Goal: Task Accomplishment & Management: Manage account settings

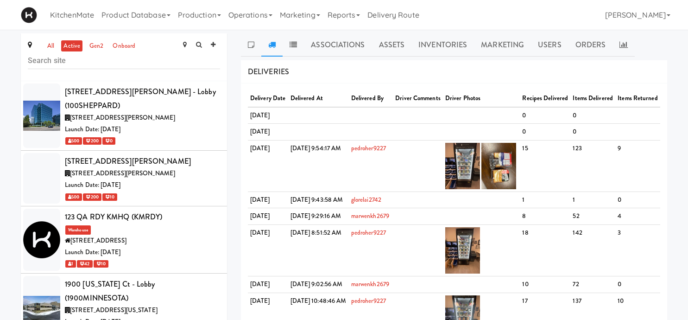
click at [158, 11] on link "Product Database" at bounding box center [136, 15] width 76 height 30
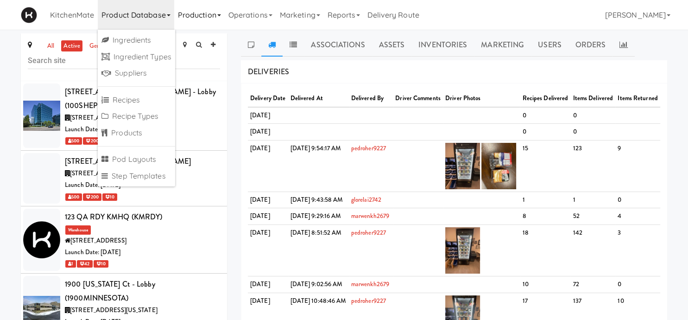
scroll to position [1055, 0]
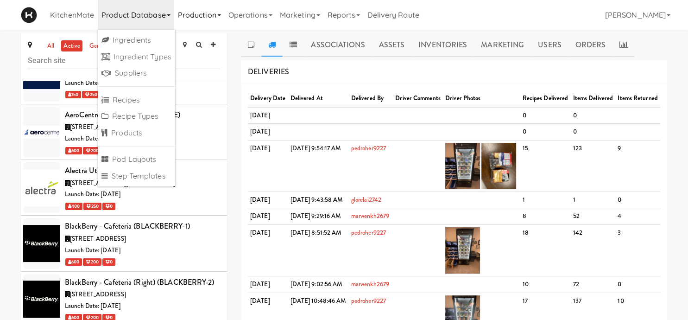
click at [214, 13] on link "Production" at bounding box center [199, 15] width 51 height 30
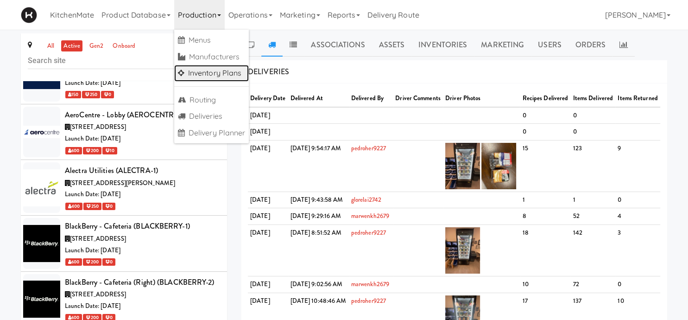
click at [207, 73] on link "Inventory Plans" at bounding box center [211, 73] width 75 height 17
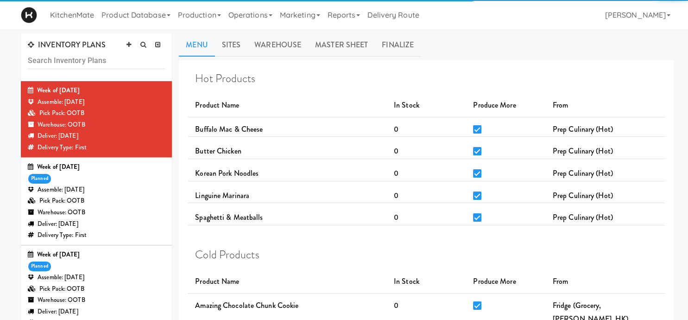
click at [102, 280] on div "Assemble: [DATE]" at bounding box center [96, 278] width 137 height 12
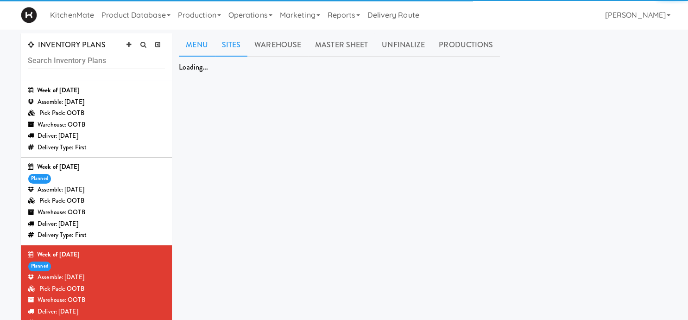
click at [229, 45] on link "Sites" at bounding box center [231, 44] width 33 height 23
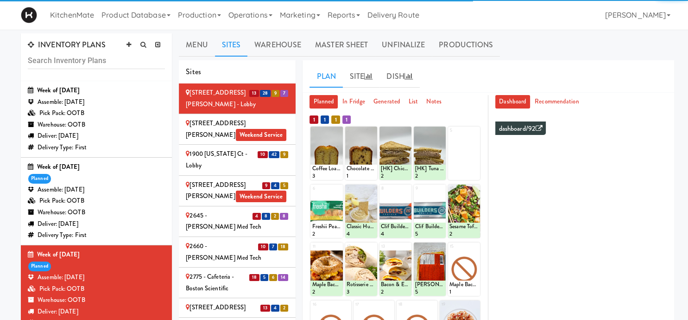
click at [361, 133] on div "2" at bounding box center [354, 131] width 14 height 8
click at [365, 132] on div at bounding box center [361, 153] width 32 height 53
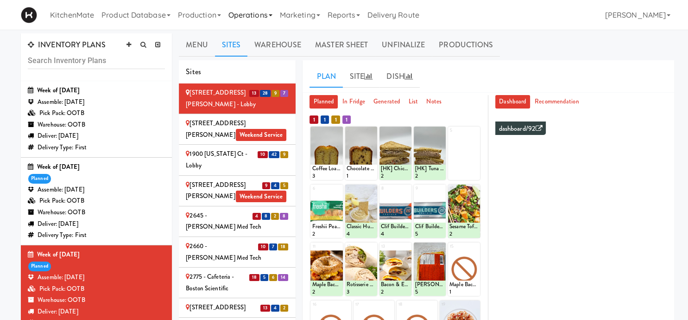
click at [231, 11] on link "Operations" at bounding box center [250, 15] width 51 height 30
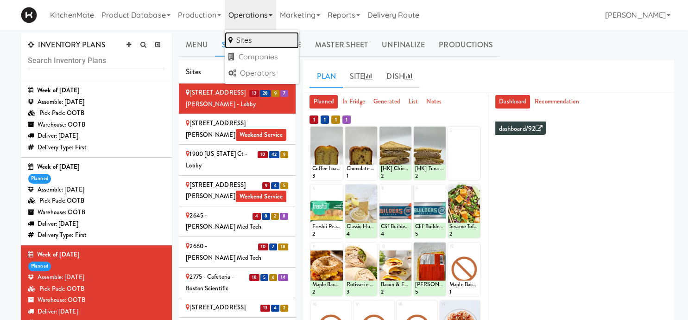
click at [257, 37] on link "Sites" at bounding box center [262, 40] width 74 height 17
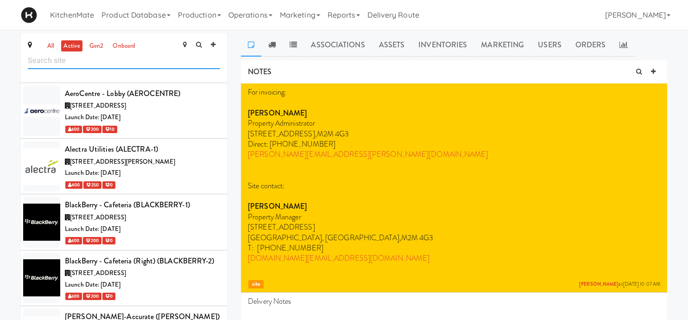
scroll to position [1113, 0]
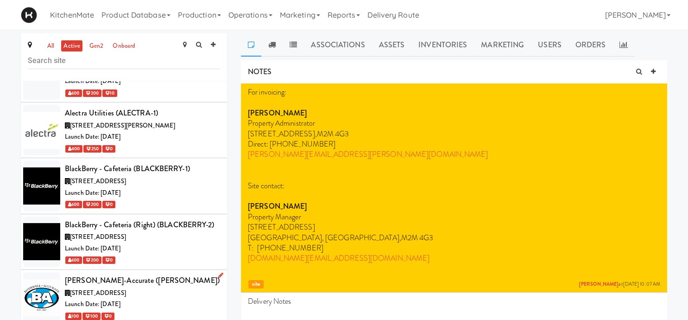
click at [126, 288] on span "6675 Rexwood Rd, Mississauga ON" at bounding box center [98, 292] width 56 height 9
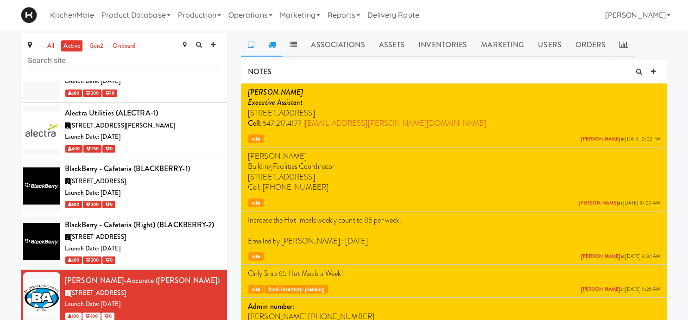
click at [274, 44] on icon at bounding box center [271, 44] width 7 height 7
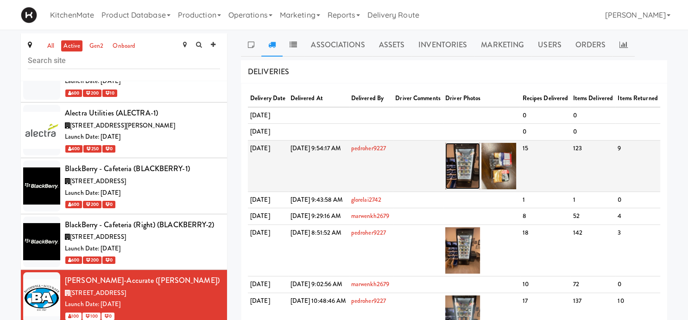
click at [475, 189] on img at bounding box center [463, 166] width 35 height 46
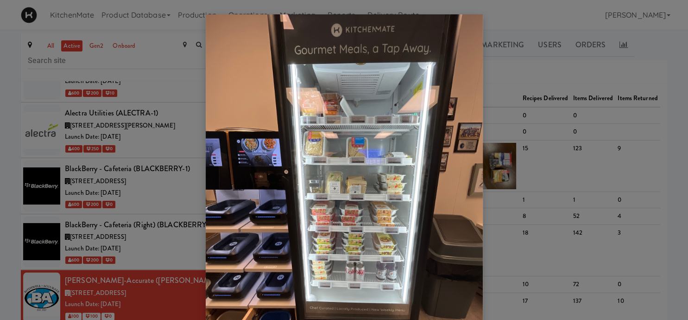
click at [146, 265] on div at bounding box center [344, 160] width 688 height 320
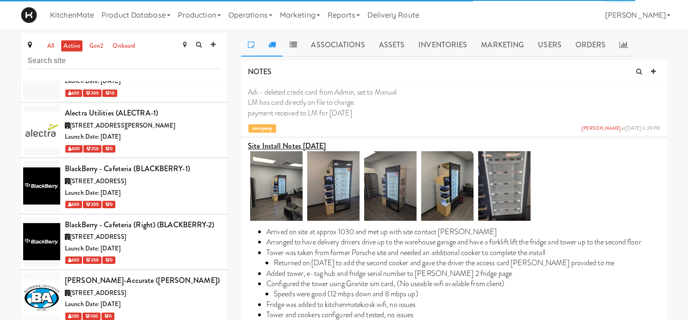
click at [274, 49] on link at bounding box center [271, 44] width 21 height 23
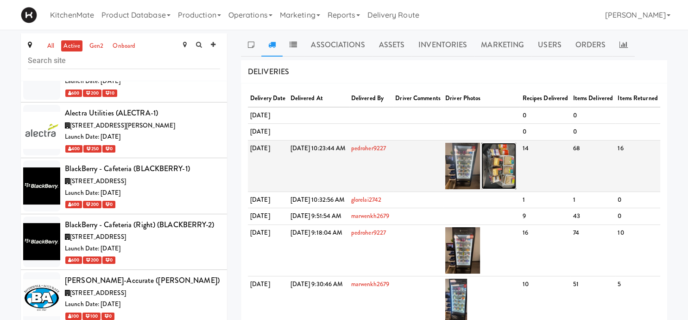
click at [516, 189] on img at bounding box center [499, 166] width 35 height 46
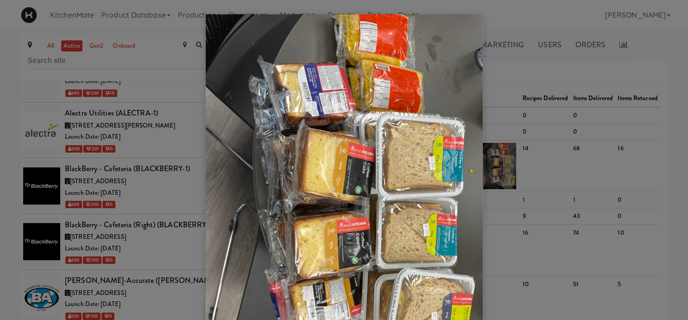
click at [513, 177] on div at bounding box center [344, 160] width 688 height 320
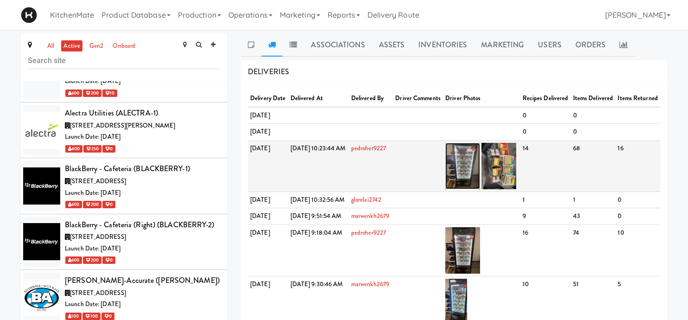
click at [480, 189] on img at bounding box center [463, 166] width 35 height 46
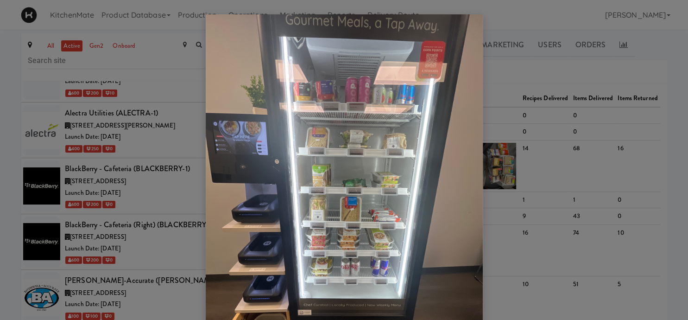
click at [118, 196] on div at bounding box center [344, 160] width 688 height 320
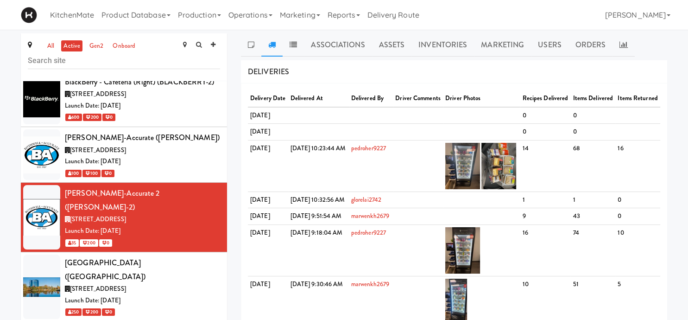
scroll to position [1264, 0]
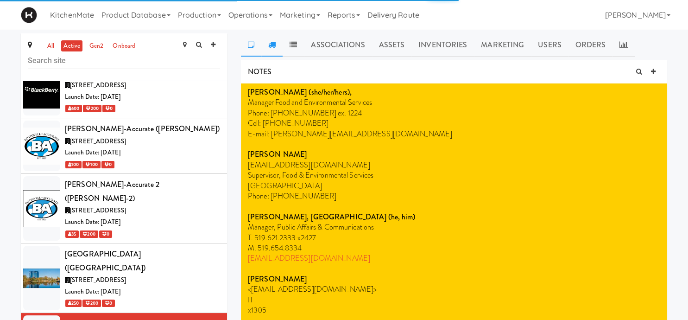
click at [268, 51] on link at bounding box center [271, 44] width 21 height 23
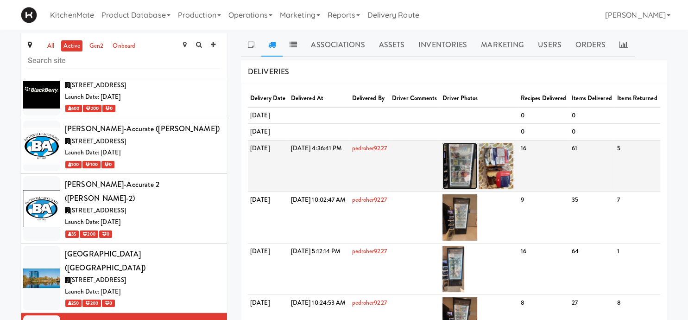
click at [478, 188] on img at bounding box center [460, 166] width 35 height 46
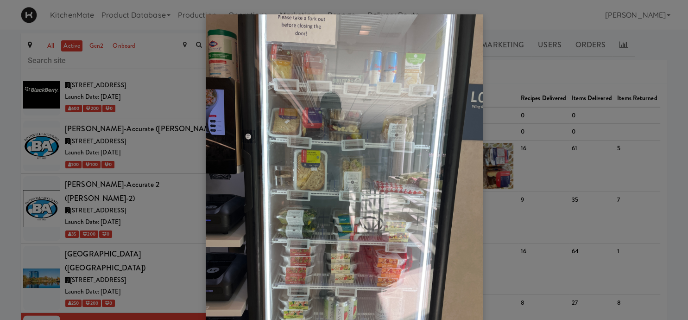
scroll to position [78, 0]
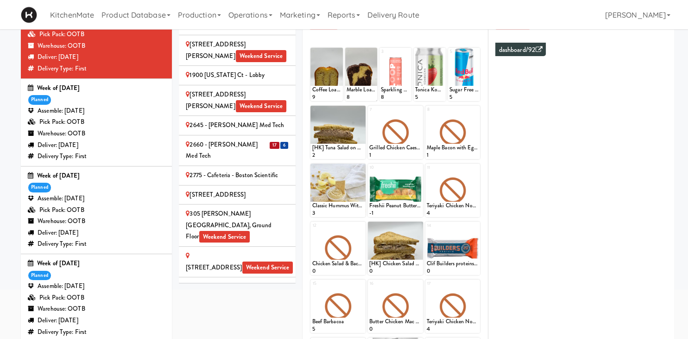
scroll to position [277, 0]
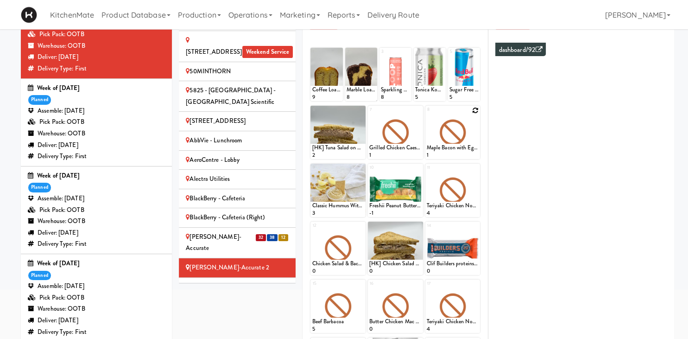
click at [474, 112] on icon at bounding box center [475, 110] width 6 height 6
click at [427, 115] on select "- Empty - Amazing Chocolate Chunk Cookie Bacon & Egg Breakfast Wrap Bistro Deli…" at bounding box center [453, 137] width 52 height 45
type input "2"
click at [461, 149] on button at bounding box center [466, 150] width 12 height 11
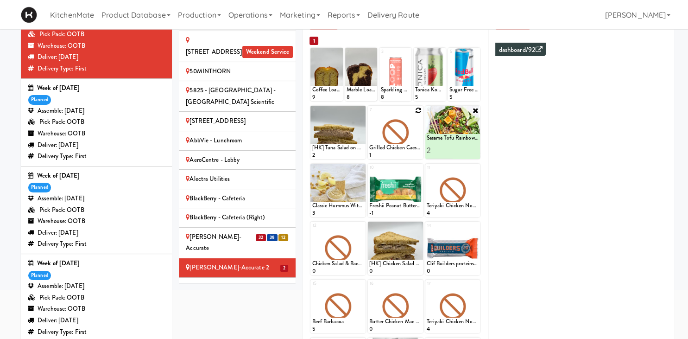
click at [420, 111] on icon at bounding box center [418, 110] width 6 height 6
click at [370, 115] on select "- Empty - Amazing Chocolate Chunk Cookie Bacon & Egg Breakfast Wrap Bistro Deli…" at bounding box center [396, 137] width 52 height 45
click option "[HK] Chicken Salad on Multigrain" at bounding box center [0, 0] width 0 height 0
type input "2"
click at [389, 147] on input "2" at bounding box center [383, 150] width 26 height 17
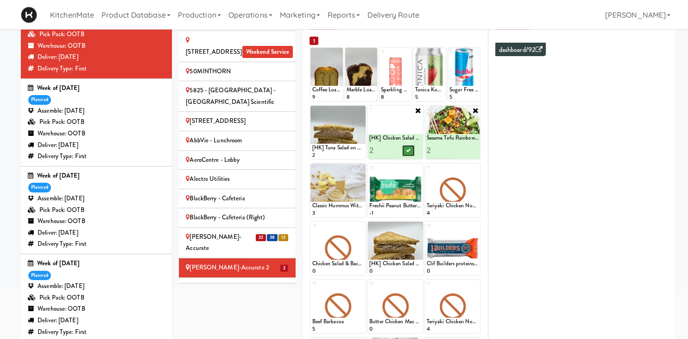
click at [408, 150] on icon at bounding box center [408, 150] width 5 height 5
click at [359, 111] on icon at bounding box center [361, 110] width 6 height 6
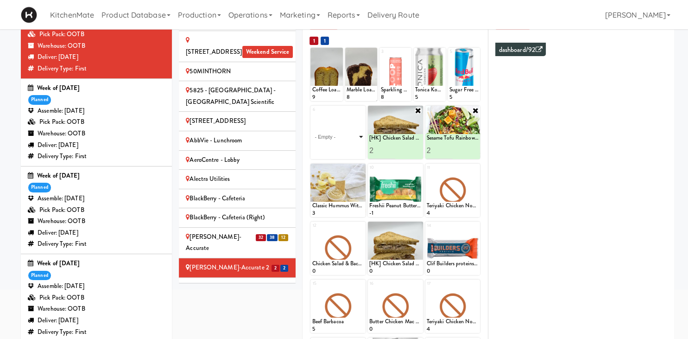
click at [312, 115] on select "- Empty - Amazing Chocolate Chunk Cookie Bacon & Egg Breakfast Wrap Bistro Deli…" at bounding box center [338, 137] width 52 height 45
click option "[HK] Tuna Salad on Multigrain" at bounding box center [0, 0] width 0 height 0
type input "2"
click at [333, 149] on input "2" at bounding box center [325, 150] width 26 height 17
click at [350, 149] on icon at bounding box center [351, 150] width 5 height 5
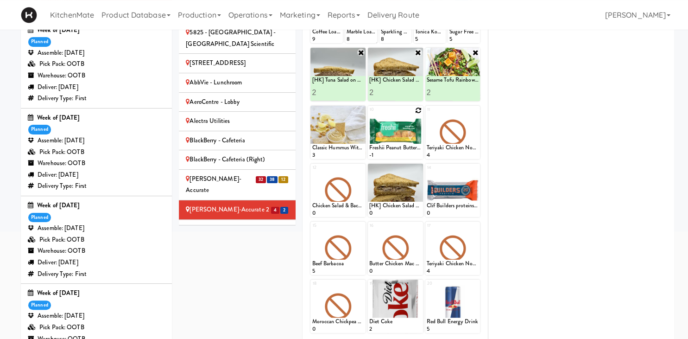
scroll to position [137, 0]
click at [361, 163] on div "1 Coffee Loaf Cake 9 2 Marble Loaf Cake 8 3 Sparkling Grapefruit Probiotic Soda…" at bounding box center [396, 193] width 172 height 410
click at [362, 167] on icon at bounding box center [361, 168] width 6 height 6
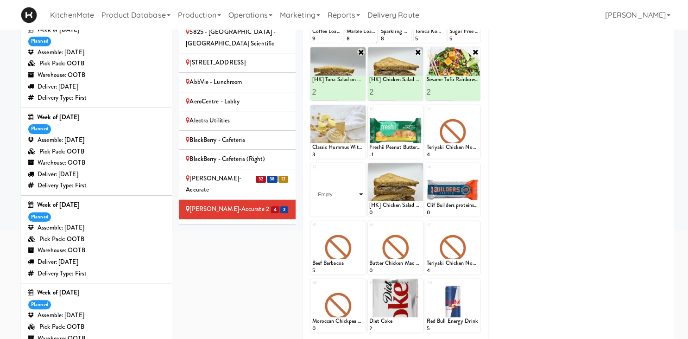
click at [312, 172] on select "- Empty - Amazing Chocolate Chunk Cookie Bacon & Egg Breakfast Wrap Bistro Deli…" at bounding box center [338, 194] width 52 height 45
click option "Bacon & Egg Breakfast Wrap" at bounding box center [0, 0] width 0 height 0
type input "2"
click at [335, 207] on input "2" at bounding box center [325, 207] width 26 height 17
click at [356, 207] on button at bounding box center [351, 208] width 12 height 11
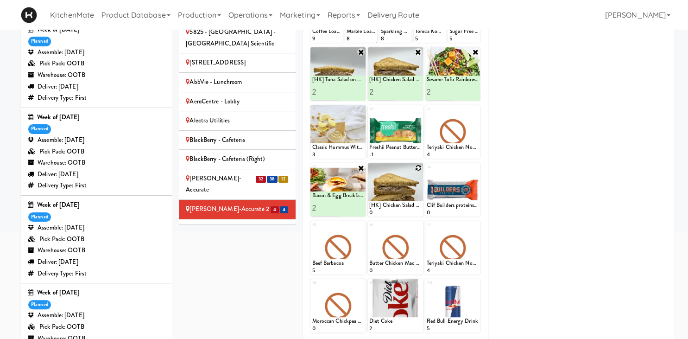
click at [420, 166] on icon at bounding box center [418, 168] width 6 height 6
click at [370, 172] on select "- Empty - Amazing Chocolate Chunk Cookie Bacon & Egg Breakfast Wrap Bistro Deli…" at bounding box center [396, 194] width 52 height 45
type input "2"
click at [407, 205] on icon at bounding box center [408, 207] width 5 height 5
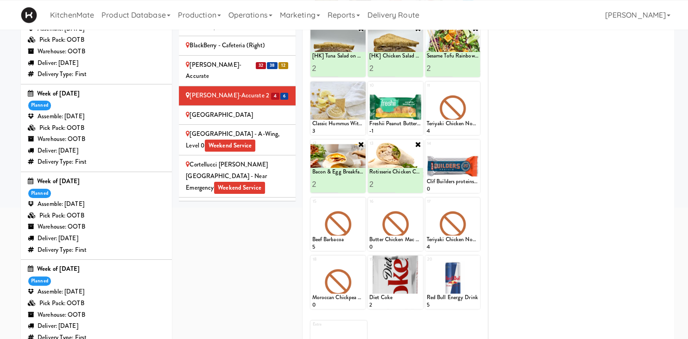
scroll to position [365, 0]
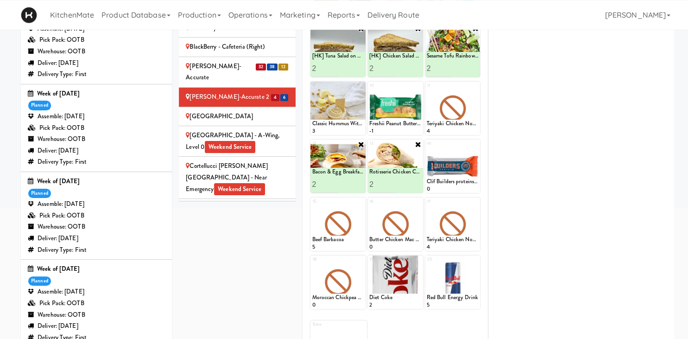
click at [276, 130] on div "[GEOGRAPHIC_DATA] - A-Wing, Level 0 Weekend Service" at bounding box center [237, 141] width 103 height 23
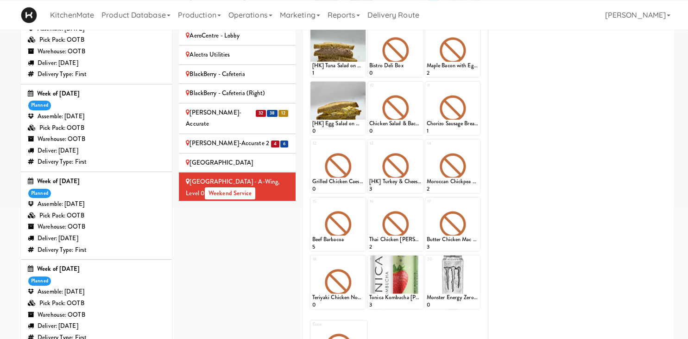
scroll to position [318, 0]
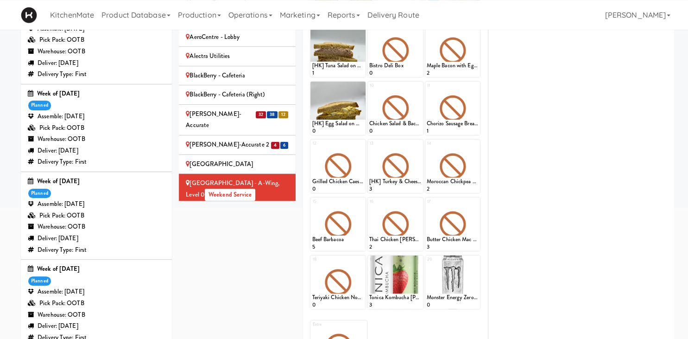
click at [225, 108] on div "[PERSON_NAME]-Accurate" at bounding box center [237, 119] width 103 height 23
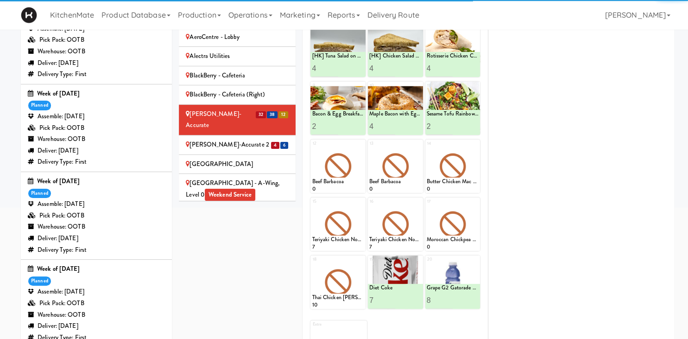
scroll to position [87, 0]
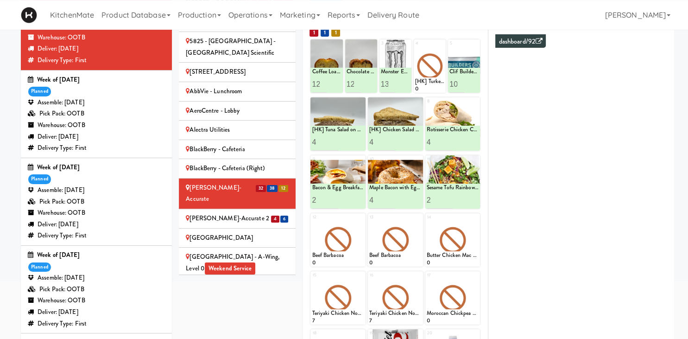
click at [255, 213] on div "[PERSON_NAME]-Accurate 2" at bounding box center [237, 219] width 103 height 12
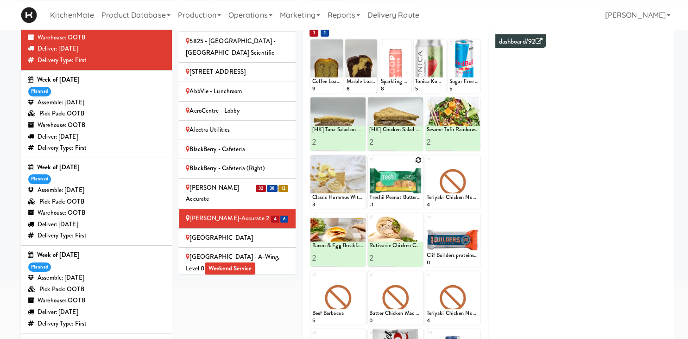
click at [418, 160] on icon at bounding box center [418, 160] width 6 height 6
click at [418, 160] on div "10 - Empty - Amazing Chocolate Chunk Cookie Bacon & Egg Breakfast Wrap Bistro D…" at bounding box center [395, 181] width 55 height 53
click at [370, 164] on select "- Empty - Amazing Chocolate Chunk Cookie Bacon & Egg Breakfast Wrap Bistro Deli…" at bounding box center [396, 186] width 52 height 45
click option "Freshii Peanut Butter Energii Bites" at bounding box center [0, 0] width 0 height 0
click at [389, 197] on input "2" at bounding box center [383, 199] width 26 height 17
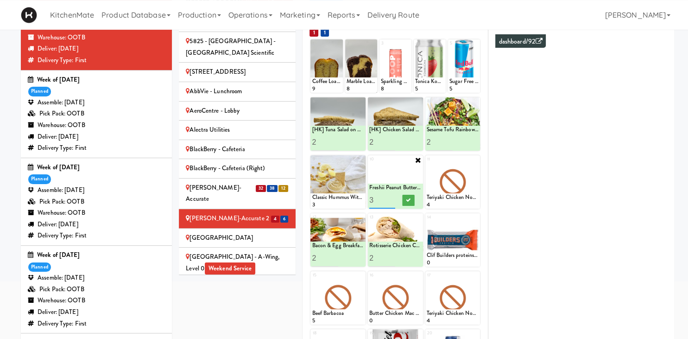
click at [389, 197] on input "3" at bounding box center [383, 199] width 26 height 17
type input "4"
click at [389, 197] on input "4" at bounding box center [383, 199] width 26 height 17
click at [409, 196] on button at bounding box center [408, 200] width 12 height 11
click at [210, 251] on div "[GEOGRAPHIC_DATA] - A-Wing, Level 0 Weekend Service" at bounding box center [237, 262] width 103 height 23
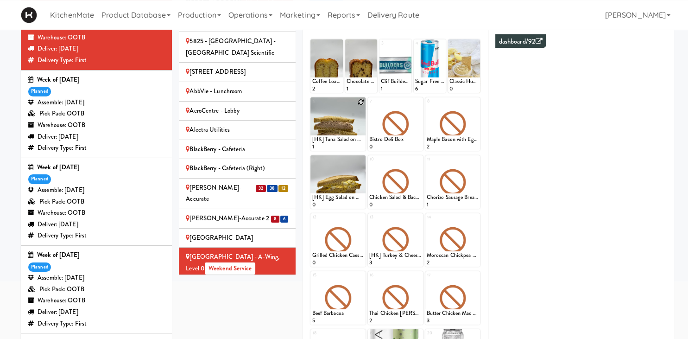
click at [363, 99] on icon at bounding box center [361, 102] width 6 height 6
click at [312, 106] on select "- Empty - Amazing Chocolate Chunk Cookie Bacon & Egg Breakfast Wrap Bistro Deli…" at bounding box center [338, 128] width 52 height 45
click option "[HK] Tuna Salad on Multigrain" at bounding box center [0, 0] width 0 height 0
type input "2"
click at [331, 139] on input "2" at bounding box center [325, 142] width 26 height 17
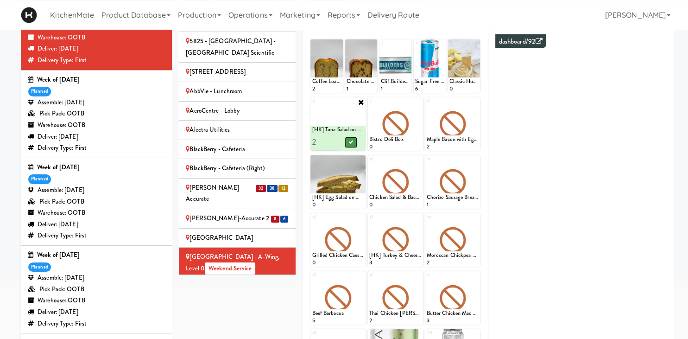
click at [352, 140] on icon at bounding box center [351, 142] width 5 height 5
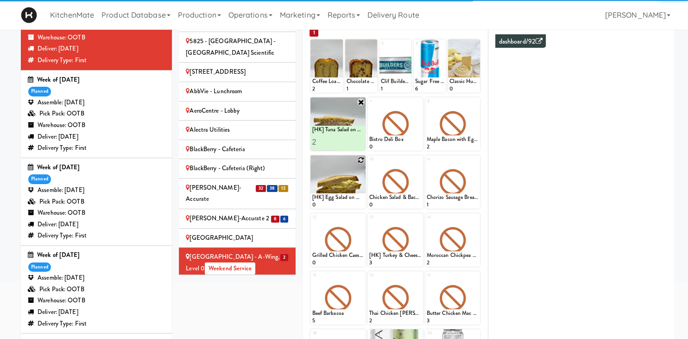
click at [360, 162] on icon at bounding box center [361, 160] width 6 height 6
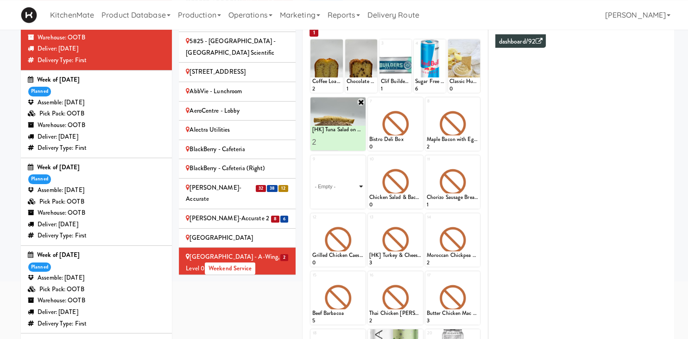
click at [312, 164] on select "- Empty - Amazing Chocolate Chunk Cookie Bacon & Egg Breakfast Wrap Bistro Deli…" at bounding box center [338, 186] width 52 height 45
click option "[HK] Chicken Salad on Multigrain" at bounding box center [0, 0] width 0 height 0
click at [364, 27] on link "Reports" at bounding box center [344, 15] width 40 height 30
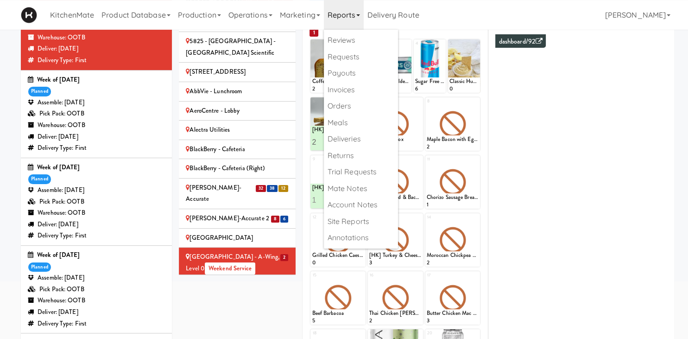
click at [322, 242] on div at bounding box center [338, 239] width 55 height 53
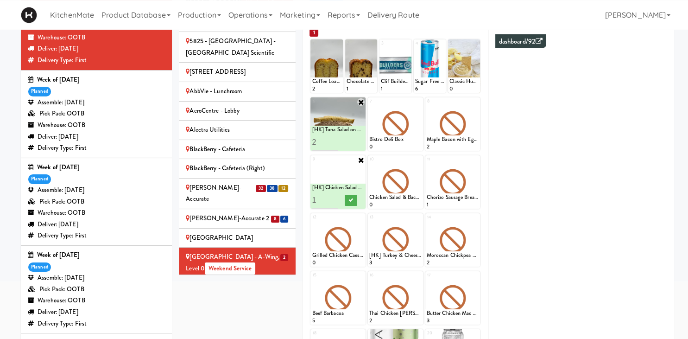
click at [334, 198] on input "1" at bounding box center [325, 199] width 26 height 17
click at [334, 198] on input "2" at bounding box center [325, 199] width 26 height 17
type input "3"
click at [333, 199] on input "3" at bounding box center [325, 199] width 26 height 17
click at [351, 203] on button at bounding box center [351, 200] width 12 height 11
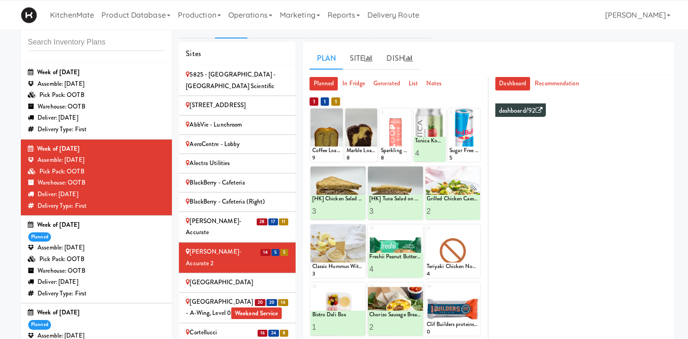
scroll to position [362, 0]
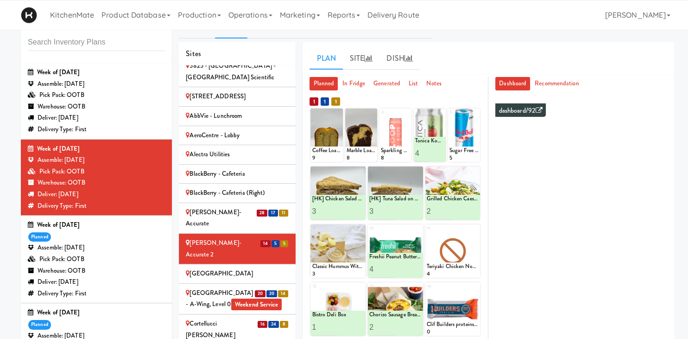
click at [249, 284] on li "20 20 14 Cambridge Memorial Hospital - A-Wing, Level 0 Weekend Service" at bounding box center [237, 299] width 117 height 31
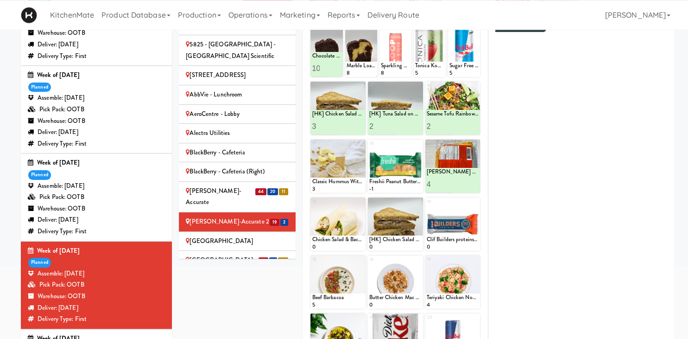
scroll to position [100, 0]
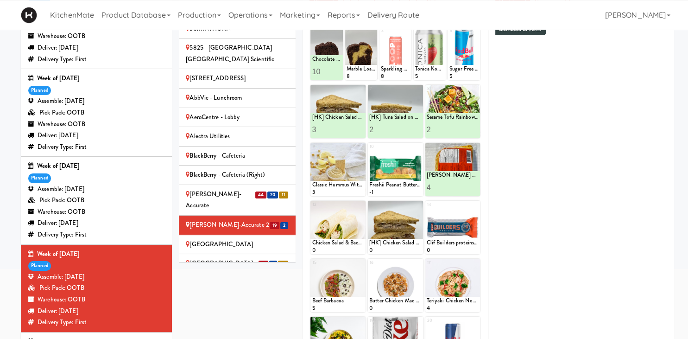
click at [222, 258] on div "[GEOGRAPHIC_DATA] - A-Wing, Level 0 Weekend Service" at bounding box center [237, 269] width 103 height 23
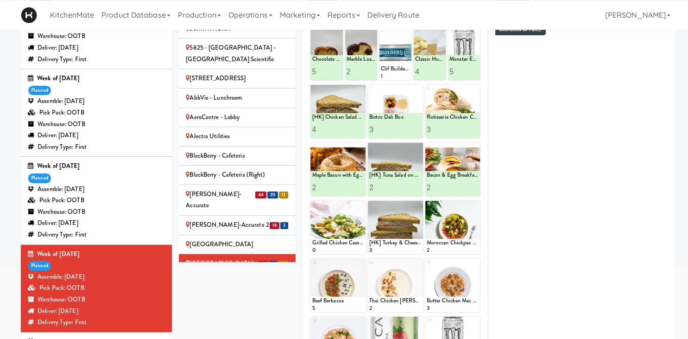
scroll to position [73, 0]
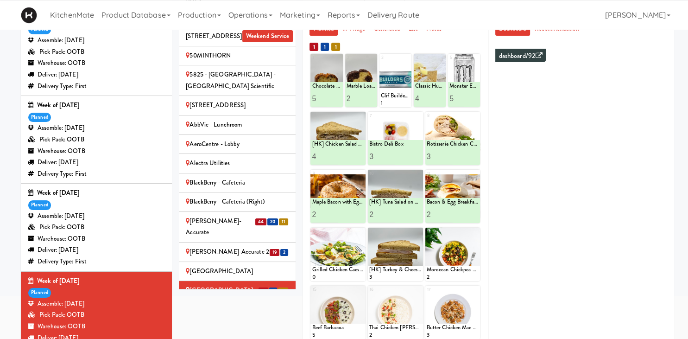
click at [408, 58] on div at bounding box center [396, 80] width 32 height 53
click at [405, 64] on div at bounding box center [396, 80] width 32 height 53
